Goal: Navigation & Orientation: Find specific page/section

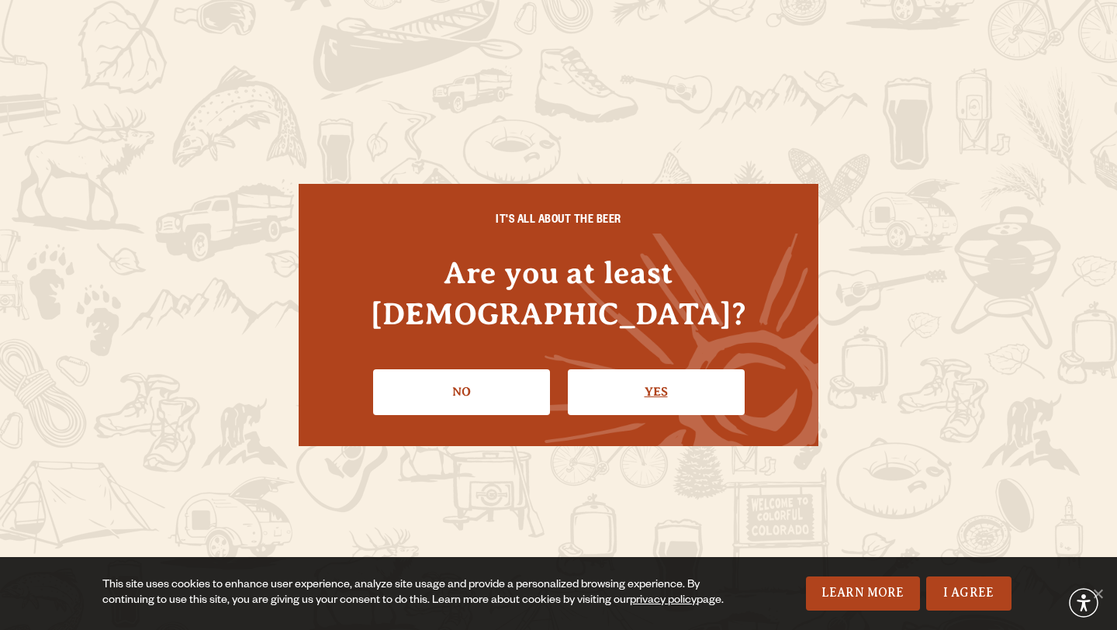
click at [663, 389] on link "Yes" at bounding box center [656, 391] width 177 height 45
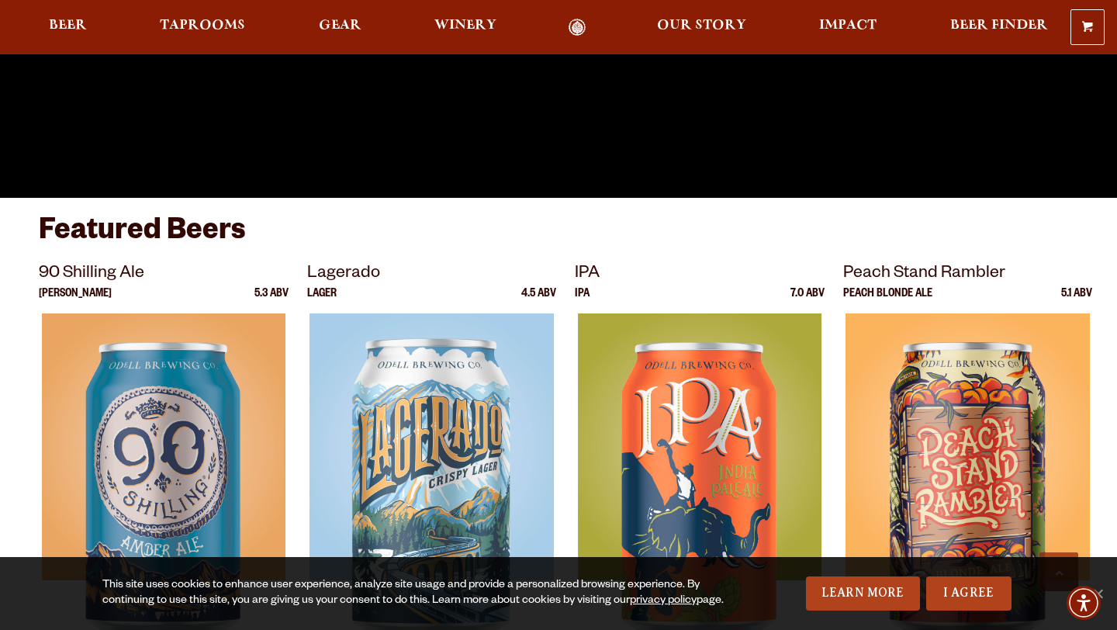
scroll to position [431, 0]
click at [207, 22] on span "Taprooms" at bounding box center [202, 25] width 85 height 12
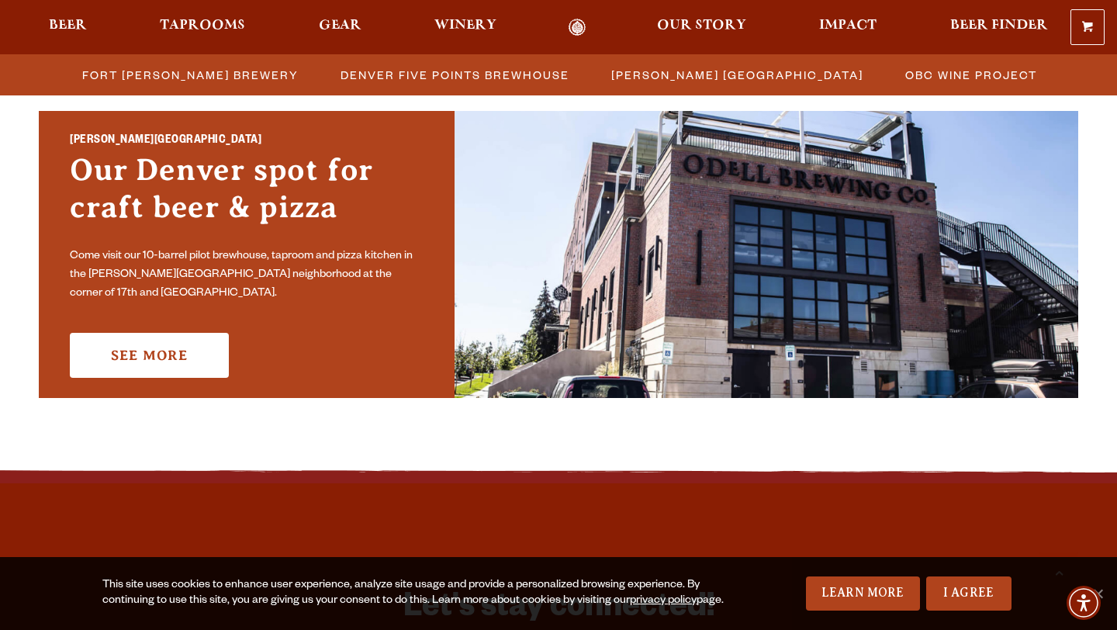
scroll to position [1128, 0]
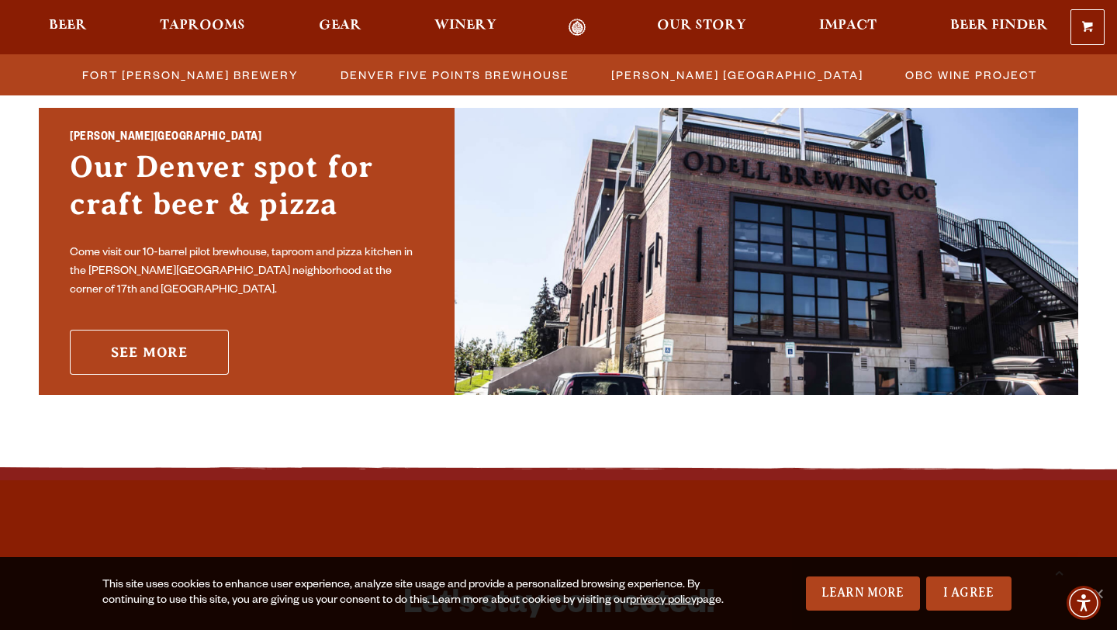
click at [166, 341] on link "See More" at bounding box center [149, 352] width 159 height 45
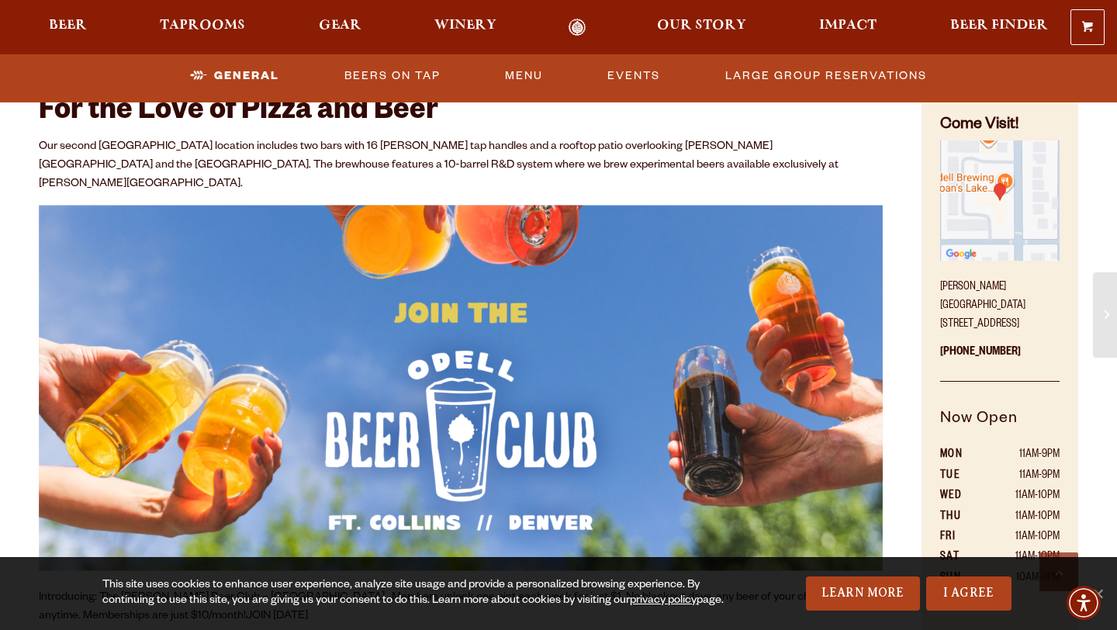
scroll to position [723, 0]
